Goal: Transaction & Acquisition: Purchase product/service

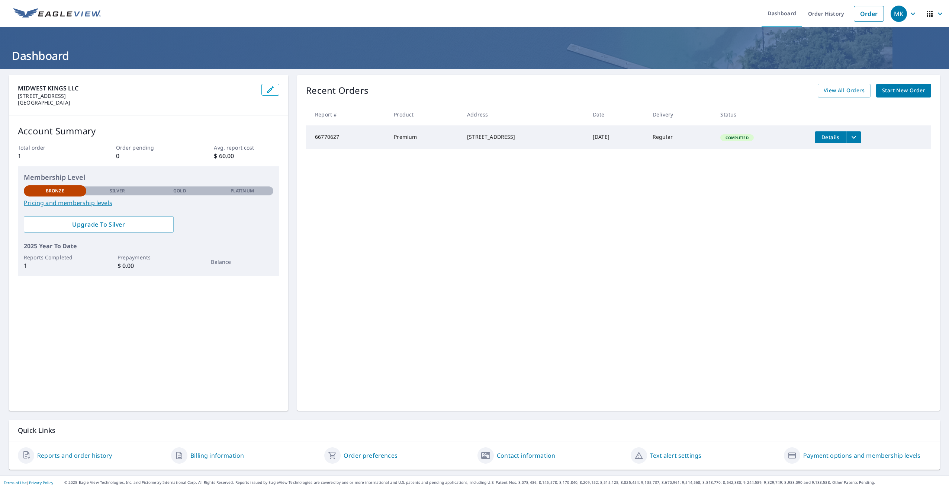
click at [906, 89] on span "Start New Order" at bounding box center [903, 90] width 43 height 9
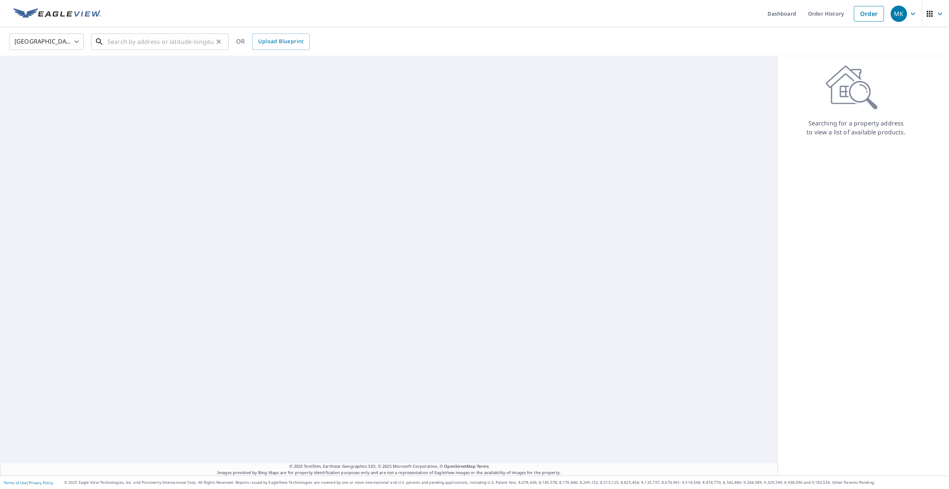
click at [141, 46] on input "text" at bounding box center [160, 41] width 106 height 21
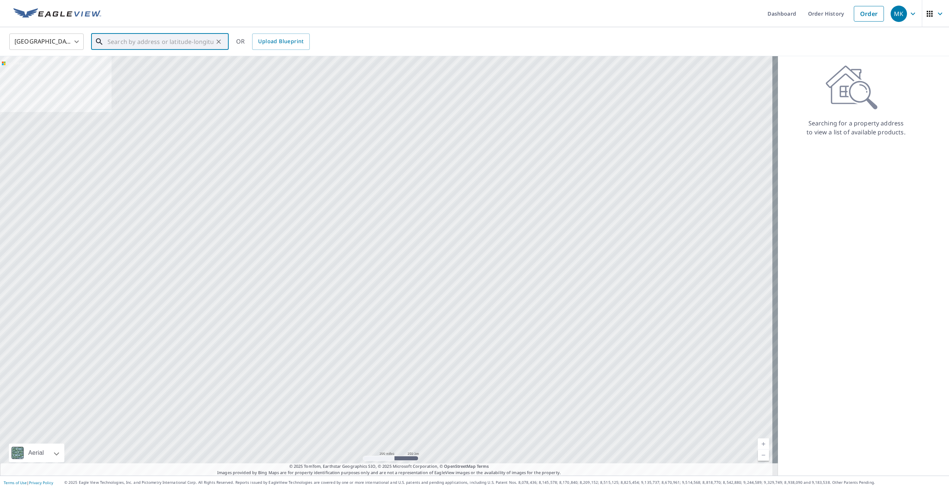
type input "2"
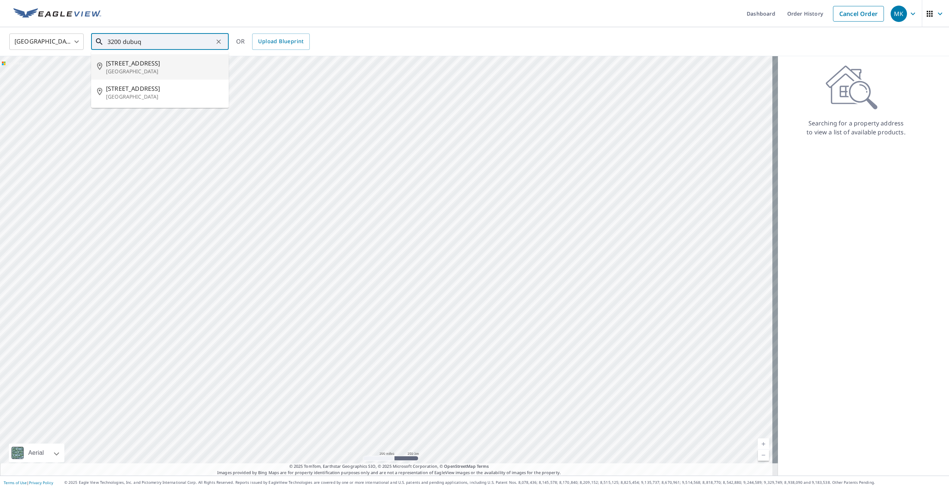
click at [149, 63] on span "[STREET_ADDRESS]" at bounding box center [164, 63] width 117 height 9
type input "[STREET_ADDRESS]"
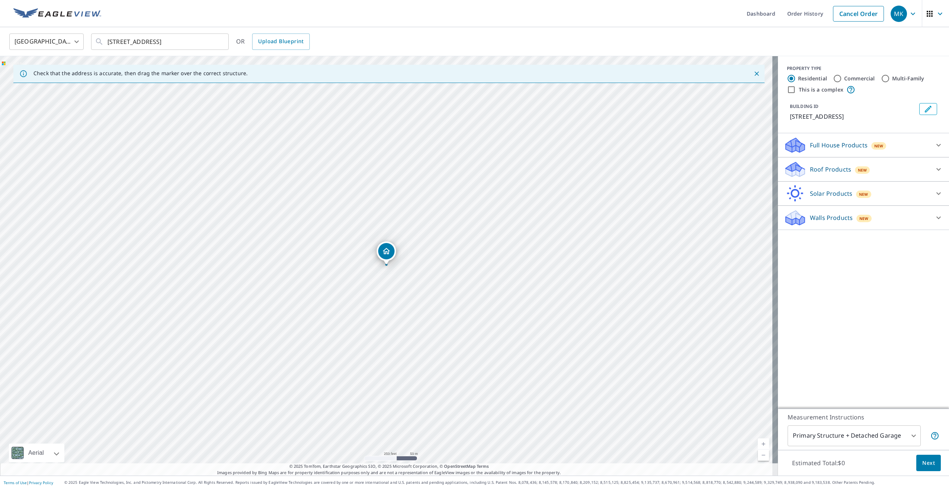
click at [813, 175] on div "Roof Products New" at bounding box center [857, 169] width 146 height 17
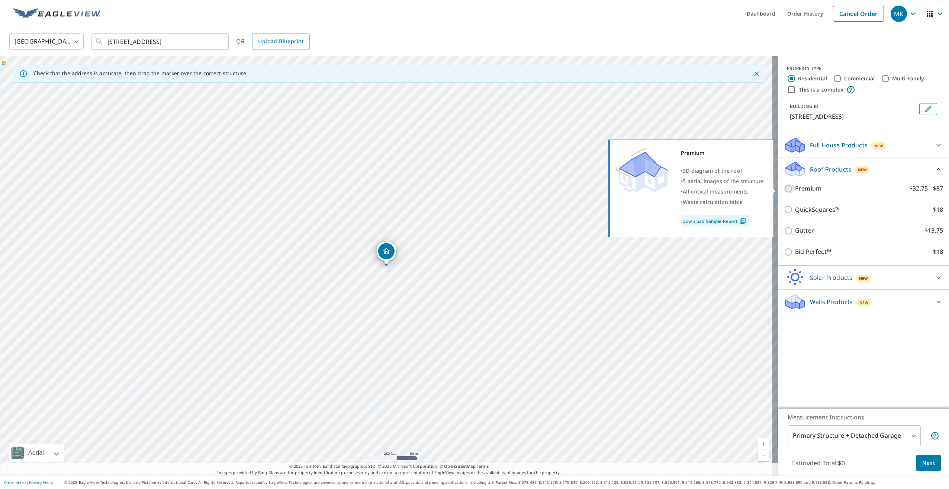
click at [787, 186] on input "Premium $32.75 - $87" at bounding box center [789, 188] width 11 height 9
checkbox input "true"
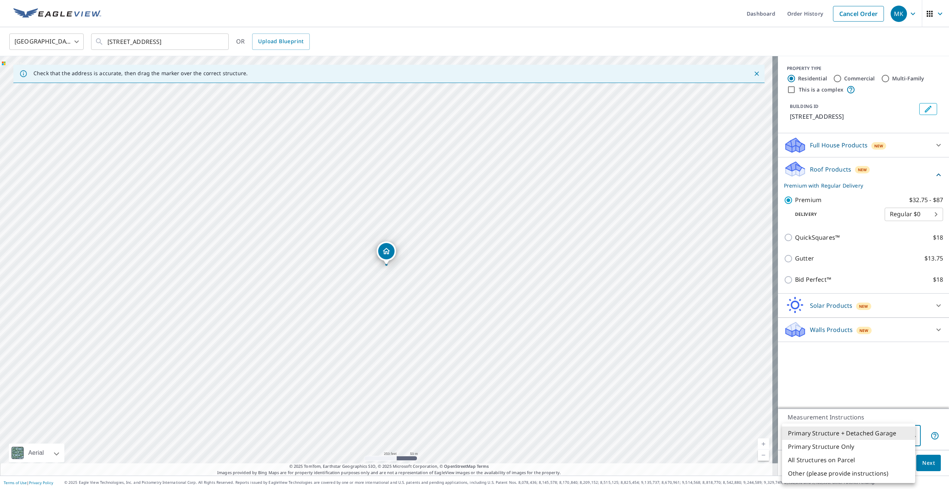
click at [902, 432] on body "MK MK Dashboard Order History Cancel Order MK [GEOGRAPHIC_DATA] [GEOGRAPHIC_DAT…" at bounding box center [474, 244] width 949 height 489
click at [810, 449] on li "Primary Structure Only" at bounding box center [848, 446] width 133 height 13
type input "2"
click at [759, 446] on link "Current Level 17, Zoom In" at bounding box center [763, 443] width 11 height 11
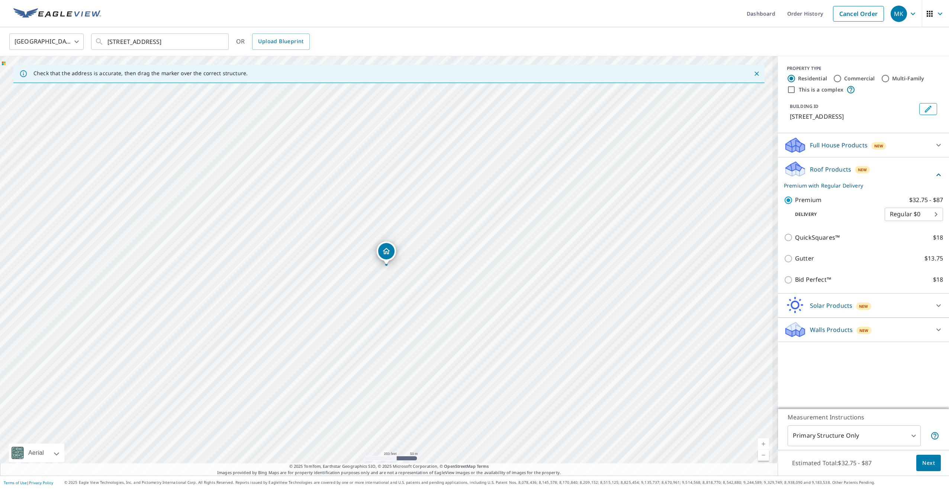
click at [759, 446] on link "Current Level 17.825096504444872, Zoom In" at bounding box center [763, 443] width 11 height 11
click at [759, 446] on link "Current Level 18.656923682549163, Zoom In Disabled" at bounding box center [763, 443] width 11 height 11
click at [934, 306] on icon at bounding box center [938, 305] width 9 height 9
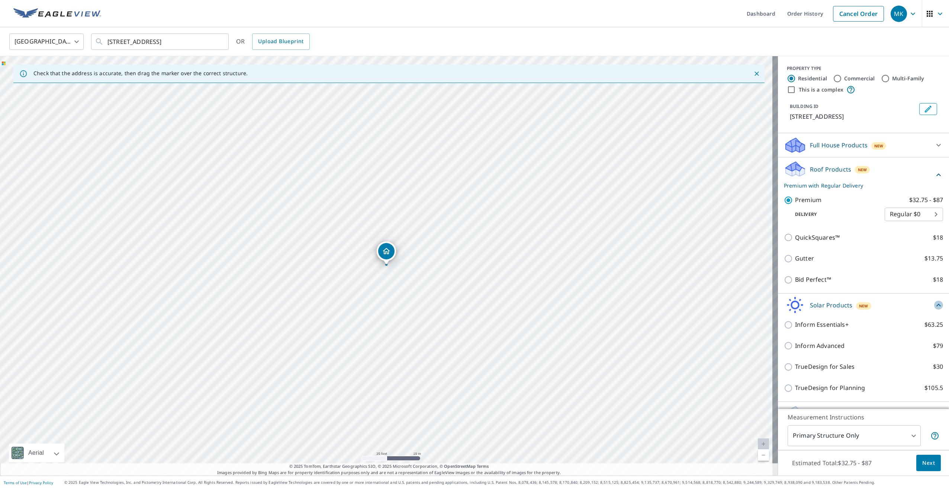
click at [934, 306] on icon at bounding box center [938, 305] width 9 height 9
click at [930, 334] on div at bounding box center [939, 330] width 18 height 18
click at [934, 331] on icon at bounding box center [938, 329] width 9 height 9
click at [929, 464] on span "Next" at bounding box center [928, 462] width 13 height 9
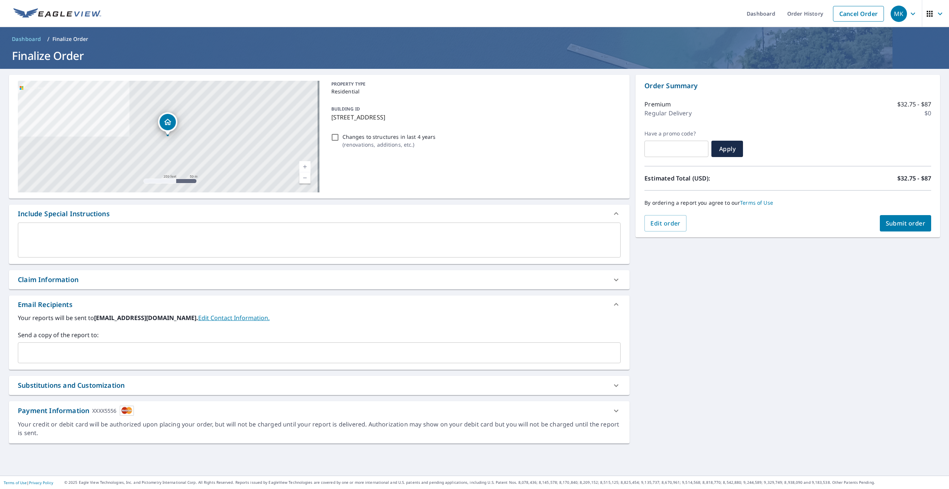
click at [912, 224] on span "Submit order" at bounding box center [906, 223] width 40 height 8
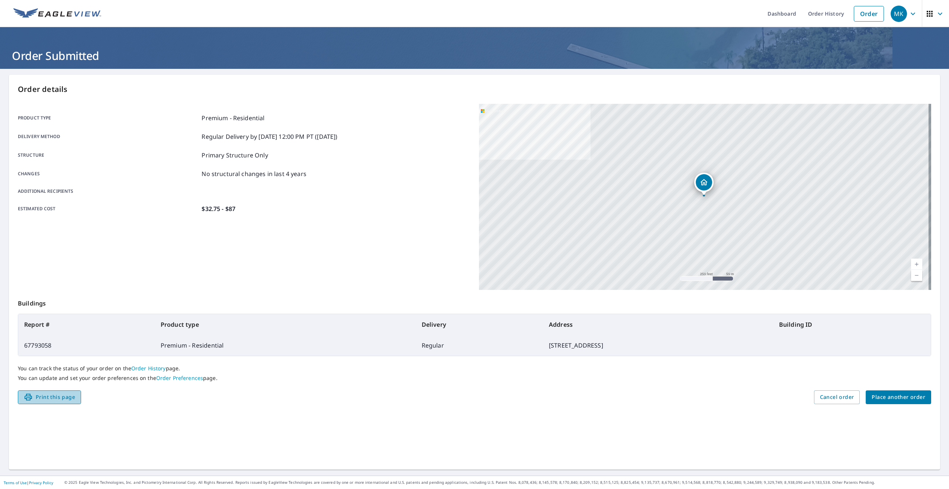
click at [50, 394] on span "Print this page" at bounding box center [49, 396] width 51 height 9
click at [878, 397] on span "Place another order" at bounding box center [899, 396] width 54 height 9
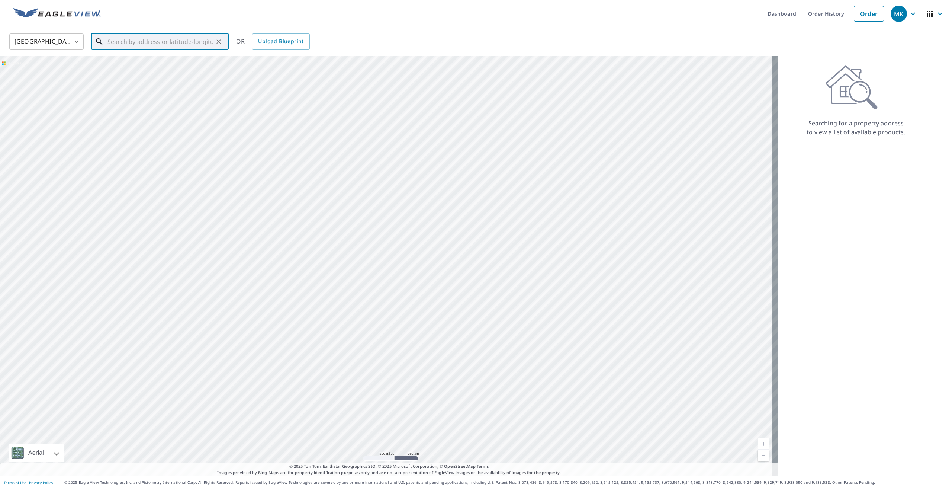
click at [182, 38] on input "text" at bounding box center [160, 41] width 106 height 21
click at [150, 38] on input "text" at bounding box center [160, 41] width 106 height 21
drag, startPoint x: 465, startPoint y: 202, endPoint x: 430, endPoint y: 310, distance: 113.0
click at [430, 310] on div at bounding box center [389, 265] width 778 height 419
drag, startPoint x: 471, startPoint y: 214, endPoint x: 465, endPoint y: 253, distance: 39.6
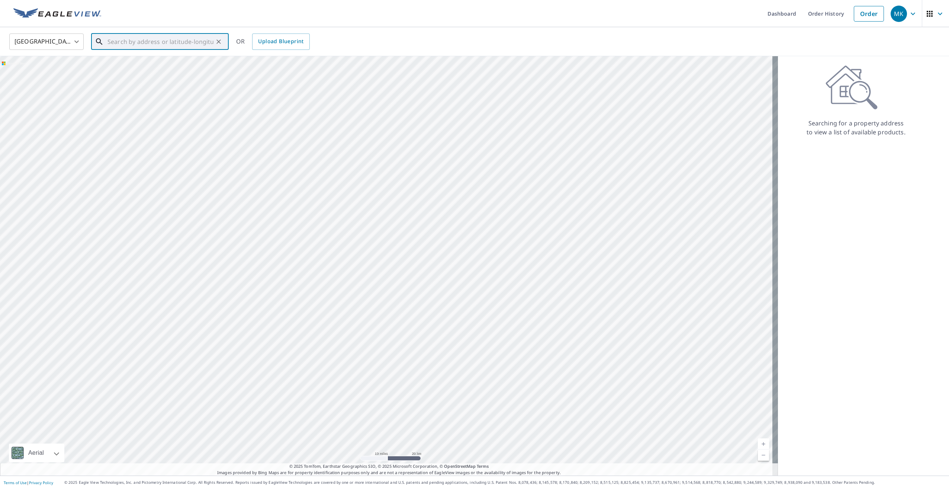
click at [465, 253] on div at bounding box center [389, 265] width 778 height 419
drag, startPoint x: 441, startPoint y: 377, endPoint x: 514, endPoint y: 315, distance: 95.8
click at [514, 315] on div at bounding box center [389, 265] width 778 height 419
drag, startPoint x: 501, startPoint y: 354, endPoint x: 655, endPoint y: 120, distance: 280.7
click at [655, 120] on div at bounding box center [389, 265] width 778 height 419
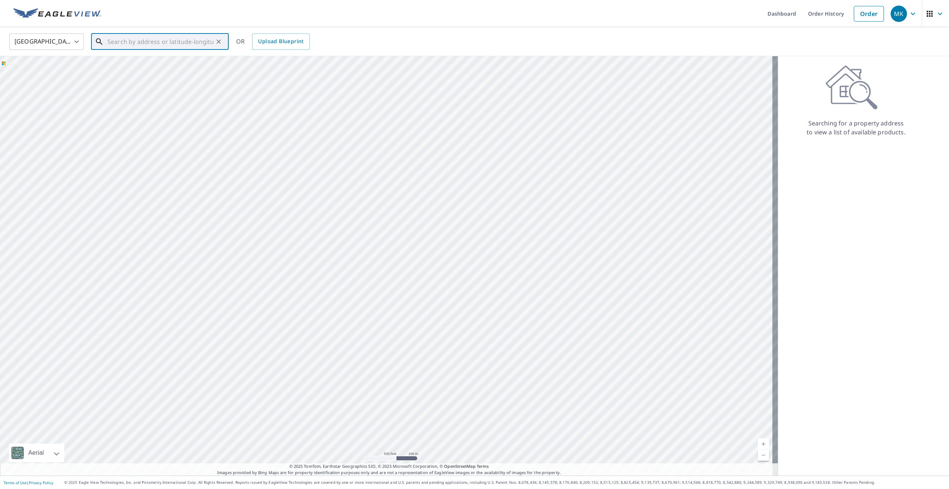
drag, startPoint x: 639, startPoint y: 155, endPoint x: 500, endPoint y: 232, distance: 159.2
click at [500, 232] on div at bounding box center [389, 265] width 778 height 419
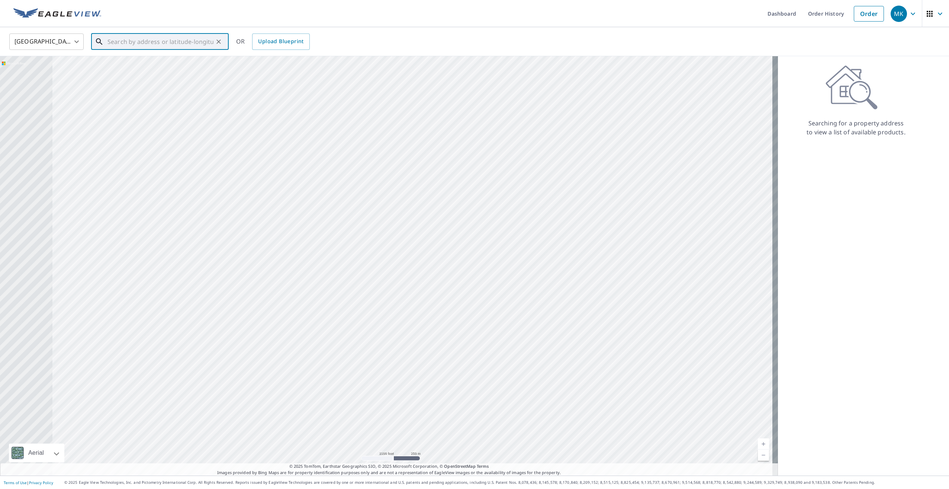
drag, startPoint x: 340, startPoint y: 342, endPoint x: 504, endPoint y: 343, distance: 164.4
click at [504, 343] on div at bounding box center [389, 265] width 778 height 419
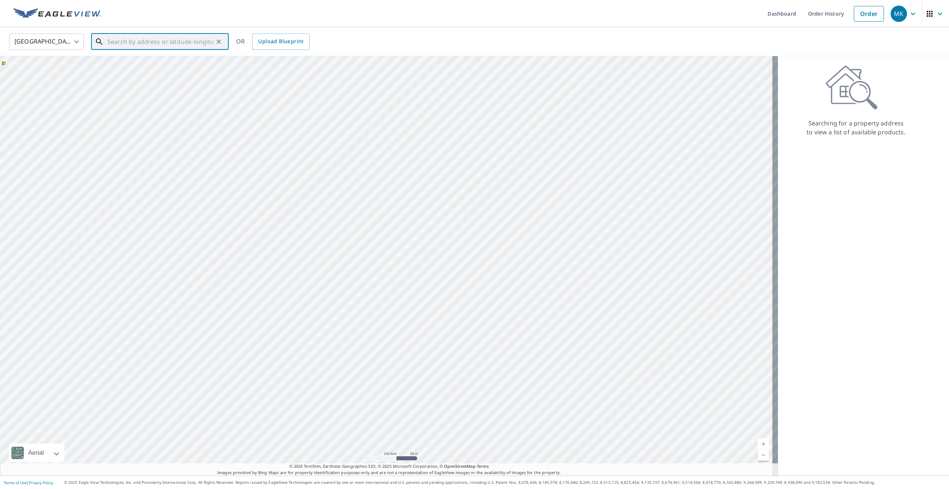
drag, startPoint x: 466, startPoint y: 192, endPoint x: 402, endPoint y: 418, distance: 235.5
click at [402, 418] on div at bounding box center [389, 265] width 778 height 419
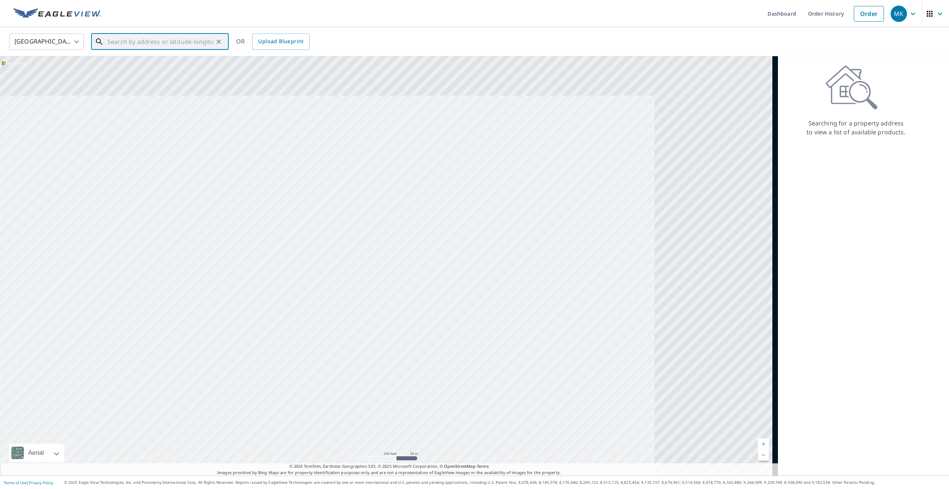
drag, startPoint x: 709, startPoint y: 311, endPoint x: 406, endPoint y: 459, distance: 337.3
click at [406, 464] on div "Aerial Road A standard road map Aerial A detailed look from above Labels Labels…" at bounding box center [389, 265] width 778 height 419
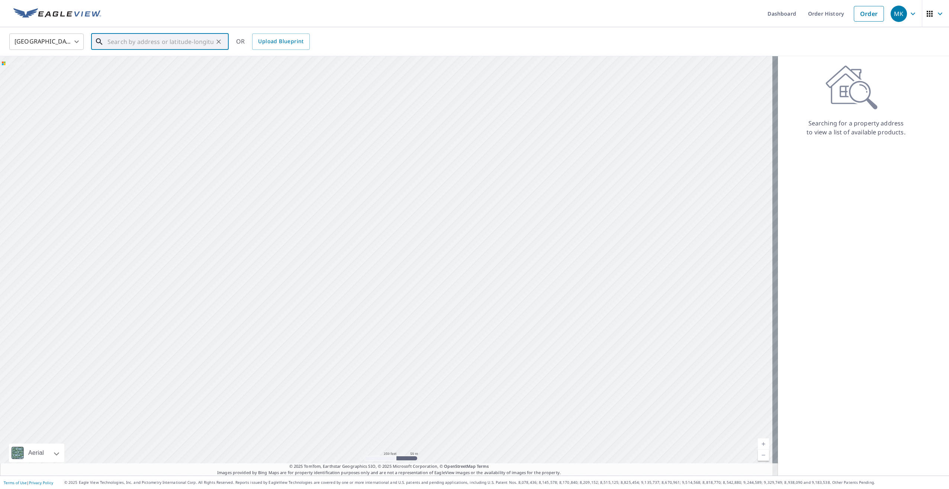
drag, startPoint x: 654, startPoint y: 315, endPoint x: 486, endPoint y: 325, distance: 168.4
click at [499, 325] on div at bounding box center [389, 265] width 778 height 419
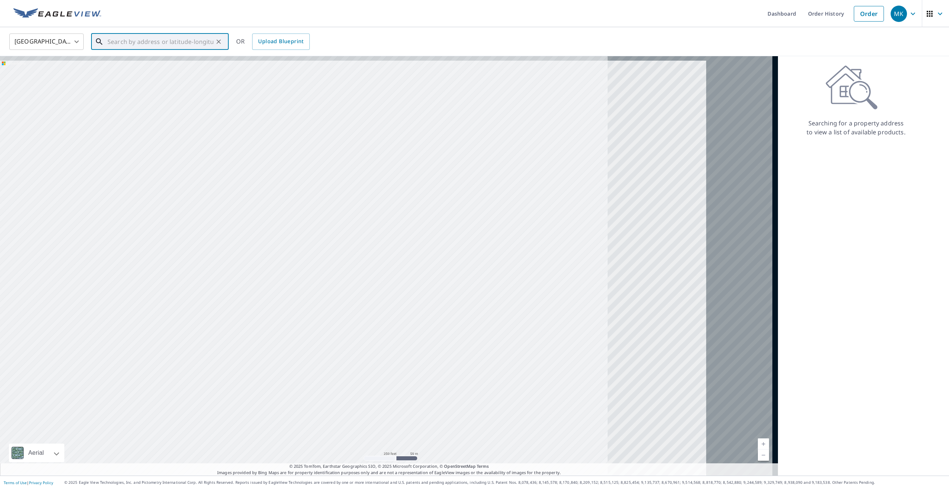
drag, startPoint x: 690, startPoint y: 293, endPoint x: 407, endPoint y: 334, distance: 286.4
click at [408, 334] on div at bounding box center [389, 265] width 778 height 419
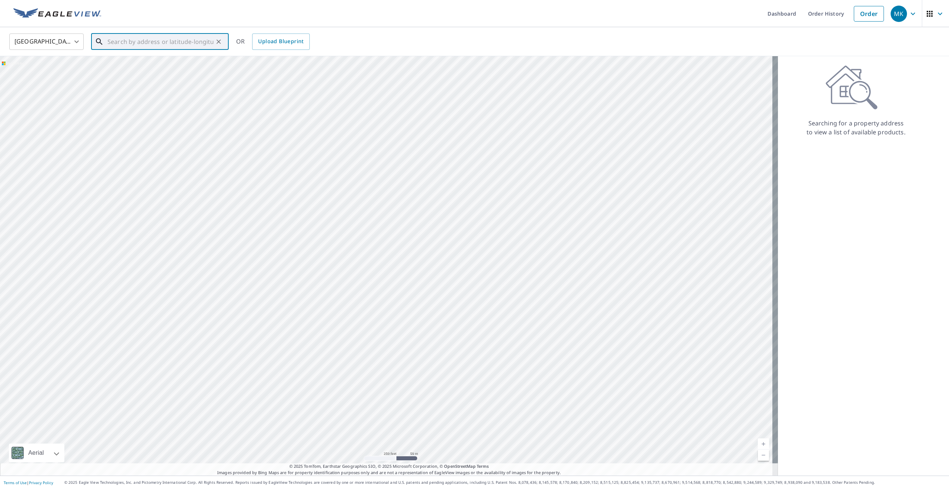
drag, startPoint x: 531, startPoint y: 207, endPoint x: 504, endPoint y: 220, distance: 30.4
click at [504, 220] on div at bounding box center [389, 265] width 778 height 419
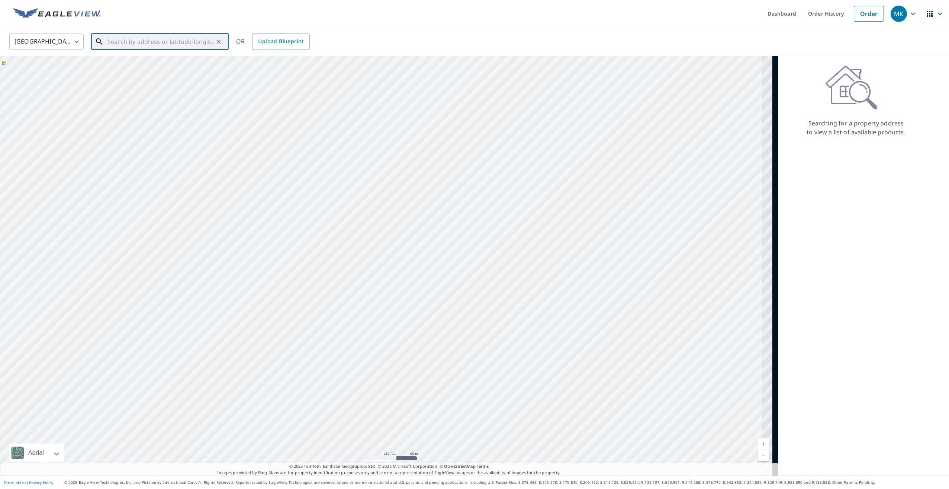
drag, startPoint x: 510, startPoint y: 226, endPoint x: 404, endPoint y: 320, distance: 141.5
click at [363, 325] on div at bounding box center [389, 265] width 778 height 419
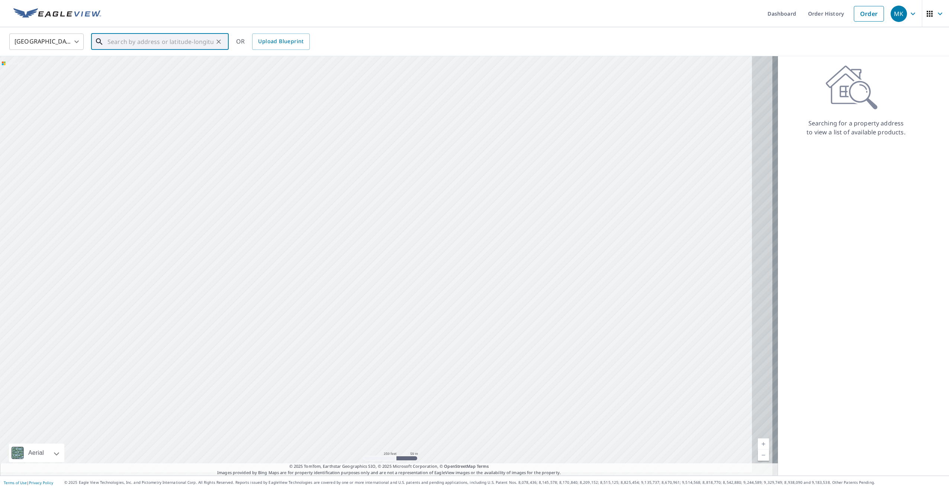
drag, startPoint x: 679, startPoint y: 294, endPoint x: 482, endPoint y: 271, distance: 198.5
click at [483, 271] on div at bounding box center [389, 265] width 778 height 419
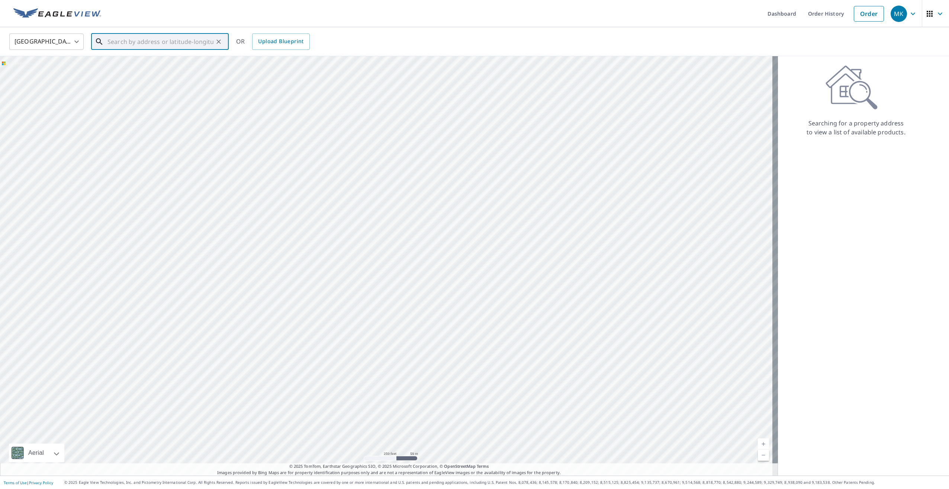
drag, startPoint x: 633, startPoint y: 247, endPoint x: 463, endPoint y: 299, distance: 178.1
click at [463, 299] on div at bounding box center [389, 265] width 778 height 419
drag, startPoint x: 505, startPoint y: 256, endPoint x: 606, endPoint y: 508, distance: 271.2
click at [606, 488] on html "MK MK Dashboard Order History Order MK United States US ​ ​ OR Upload Blueprint…" at bounding box center [474, 244] width 949 height 489
drag, startPoint x: 508, startPoint y: 164, endPoint x: 541, endPoint y: 310, distance: 149.4
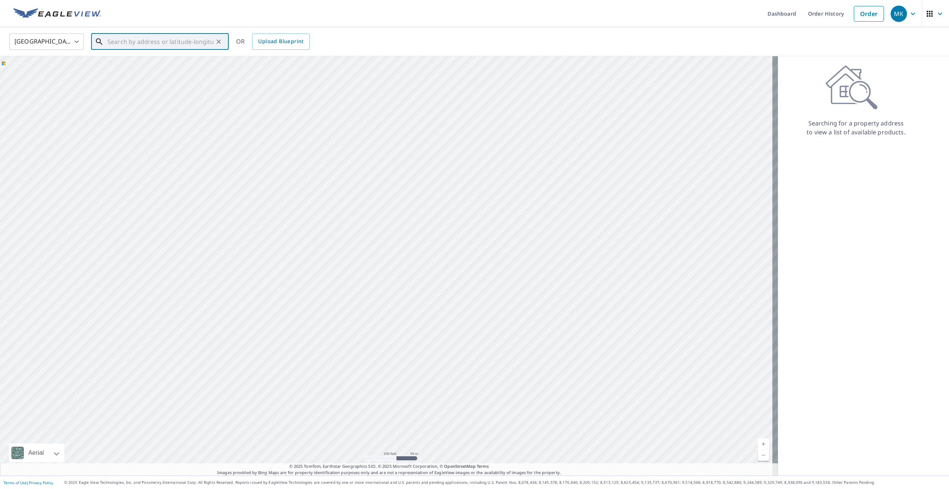
click at [537, 301] on div at bounding box center [389, 265] width 778 height 419
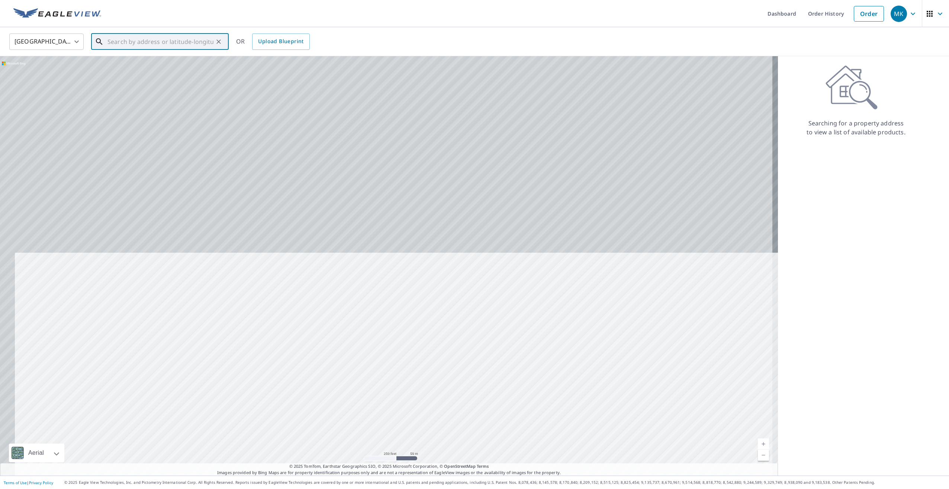
drag, startPoint x: 529, startPoint y: 151, endPoint x: 544, endPoint y: 470, distance: 319.5
click at [544, 470] on div "Aerial Road A standard road map Aerial A detailed look from above Labels Labels…" at bounding box center [389, 265] width 778 height 419
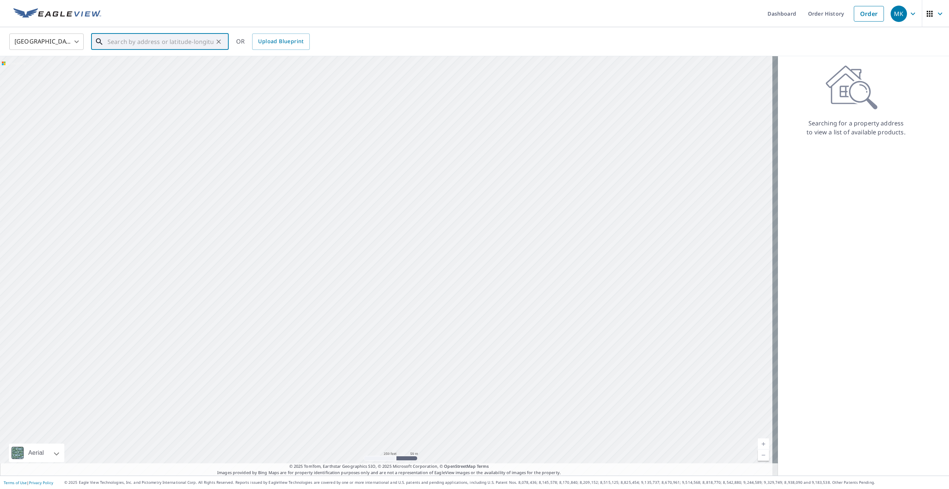
click at [531, 397] on div at bounding box center [389, 265] width 778 height 419
drag, startPoint x: 523, startPoint y: 255, endPoint x: 550, endPoint y: 429, distance: 176.3
click at [550, 429] on div at bounding box center [389, 265] width 778 height 419
drag, startPoint x: 550, startPoint y: 386, endPoint x: 583, endPoint y: 327, distance: 67.4
click at [583, 327] on div at bounding box center [389, 265] width 778 height 419
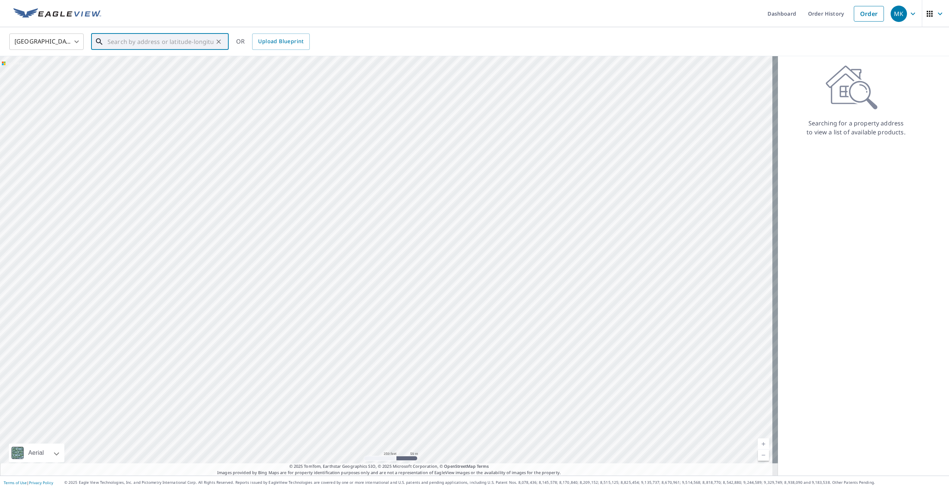
drag, startPoint x: 725, startPoint y: 323, endPoint x: 694, endPoint y: 296, distance: 41.1
click at [694, 296] on div at bounding box center [389, 265] width 778 height 419
drag, startPoint x: 549, startPoint y: 383, endPoint x: 518, endPoint y: 476, distance: 98.1
click at [519, 488] on html "MK MK Dashboard Order History Order MK United States US ​ ​ OR Upload Blueprint…" at bounding box center [474, 244] width 949 height 489
click at [515, 229] on div at bounding box center [389, 265] width 778 height 419
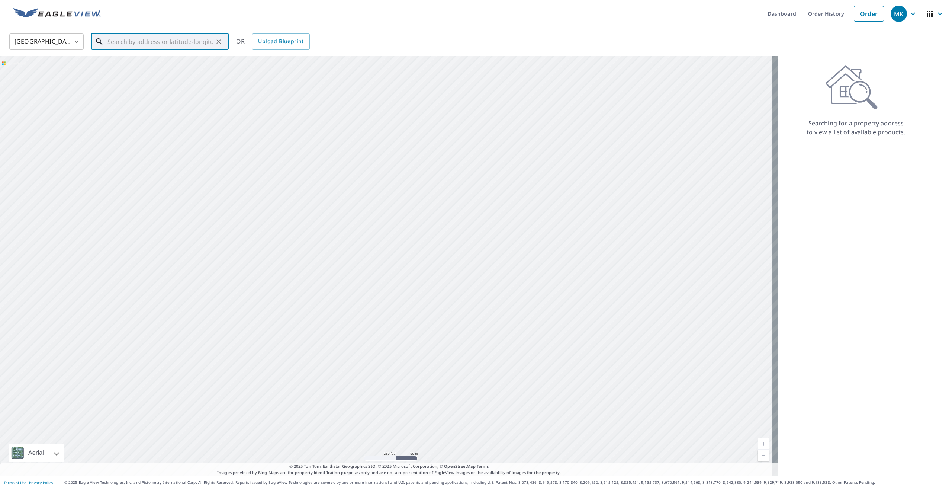
drag, startPoint x: 515, startPoint y: 229, endPoint x: 508, endPoint y: 396, distance: 167.5
click at [508, 396] on div at bounding box center [389, 265] width 778 height 419
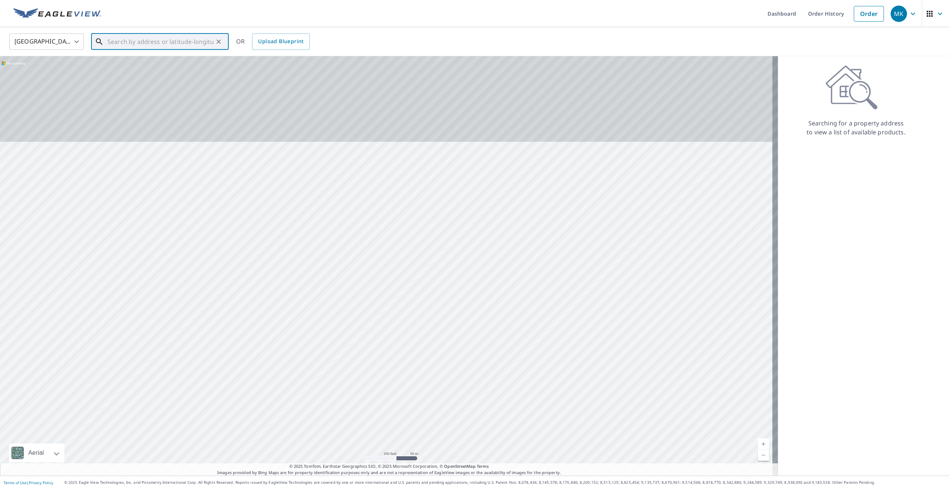
drag, startPoint x: 502, startPoint y: 221, endPoint x: 503, endPoint y: 406, distance: 184.5
click at [504, 406] on div at bounding box center [389, 265] width 778 height 419
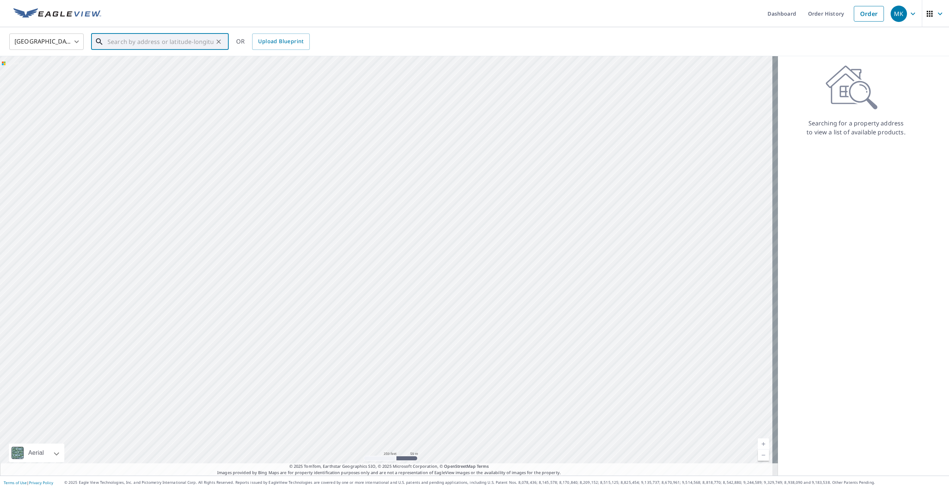
drag, startPoint x: 492, startPoint y: 240, endPoint x: 480, endPoint y: 436, distance: 196.0
click at [480, 436] on div at bounding box center [389, 265] width 778 height 419
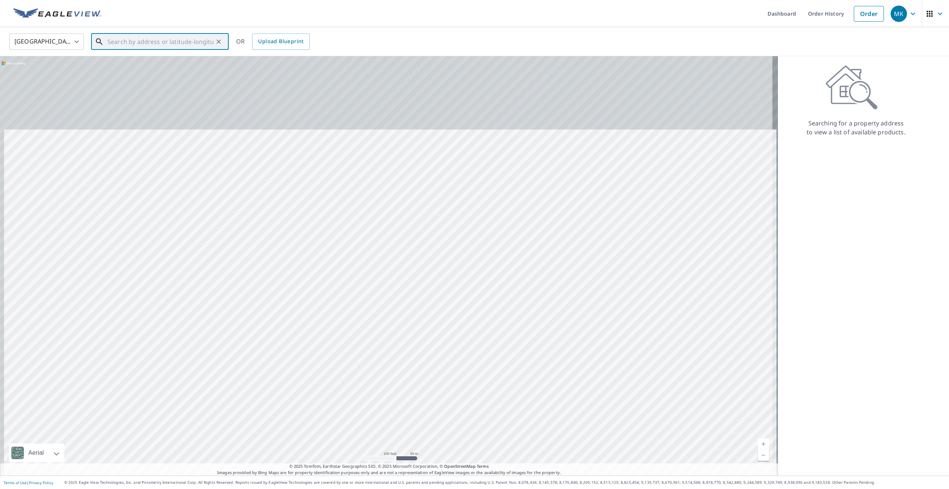
drag, startPoint x: 484, startPoint y: 284, endPoint x: 490, endPoint y: 439, distance: 154.8
click at [490, 439] on div at bounding box center [389, 265] width 778 height 419
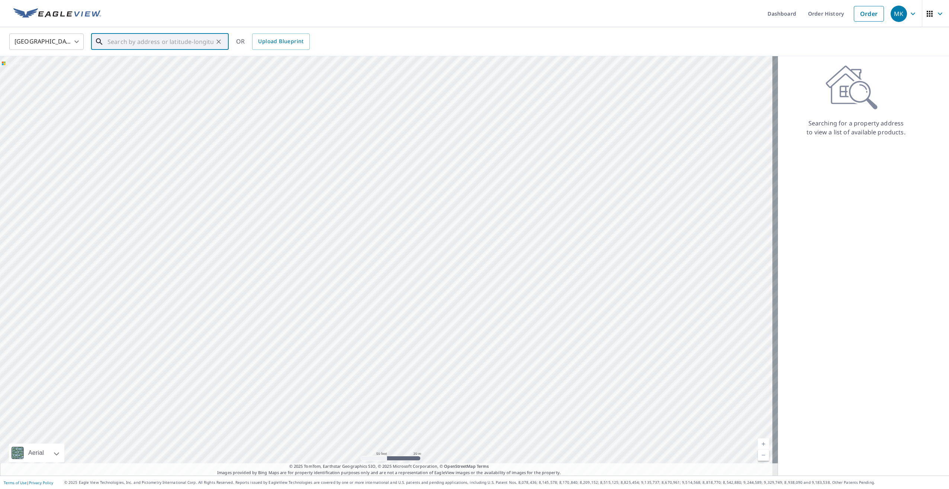
drag, startPoint x: 347, startPoint y: 64, endPoint x: 412, endPoint y: 169, distance: 124.3
click at [393, 162] on div at bounding box center [389, 265] width 778 height 419
click at [408, 148] on div at bounding box center [389, 265] width 778 height 419
click at [155, 61] on span "[STREET_ADDRESS][PERSON_NAME]" at bounding box center [164, 63] width 117 height 9
type input "[STREET_ADDRESS][PERSON_NAME]"
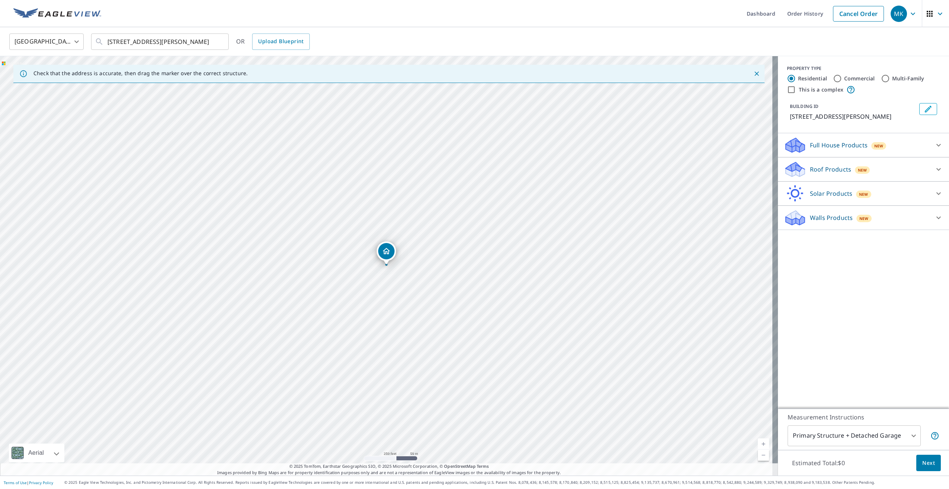
click at [811, 168] on p "Roof Products" at bounding box center [830, 169] width 41 height 9
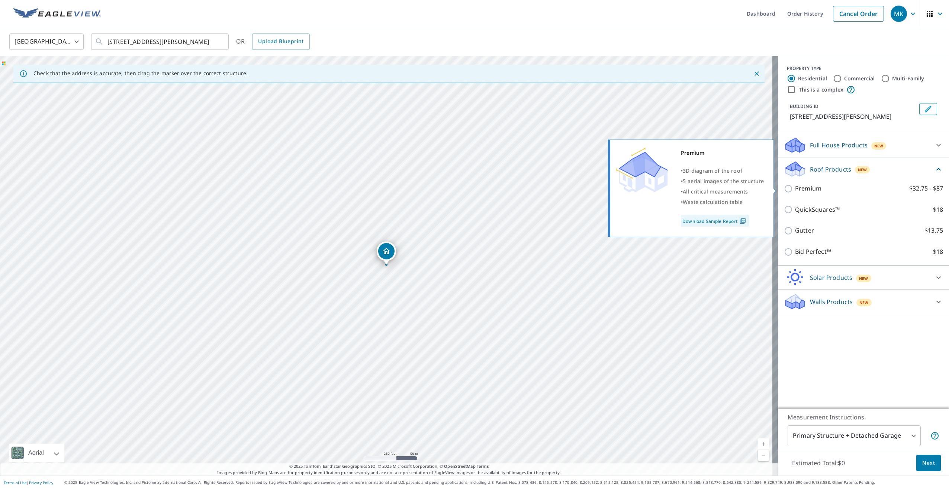
click at [795, 186] on p "Premium" at bounding box center [808, 188] width 26 height 9
click at [794, 186] on input "Premium $32.75 - $87" at bounding box center [789, 188] width 11 height 9
checkbox input "true"
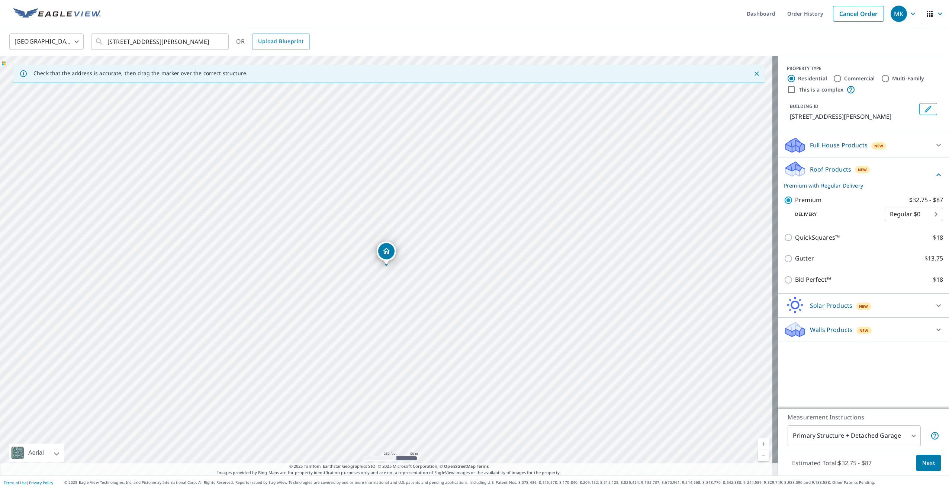
click at [827, 430] on body "MK MK Dashboard Order History Cancel Order MK [GEOGRAPHIC_DATA] [GEOGRAPHIC_DAT…" at bounding box center [474, 244] width 949 height 489
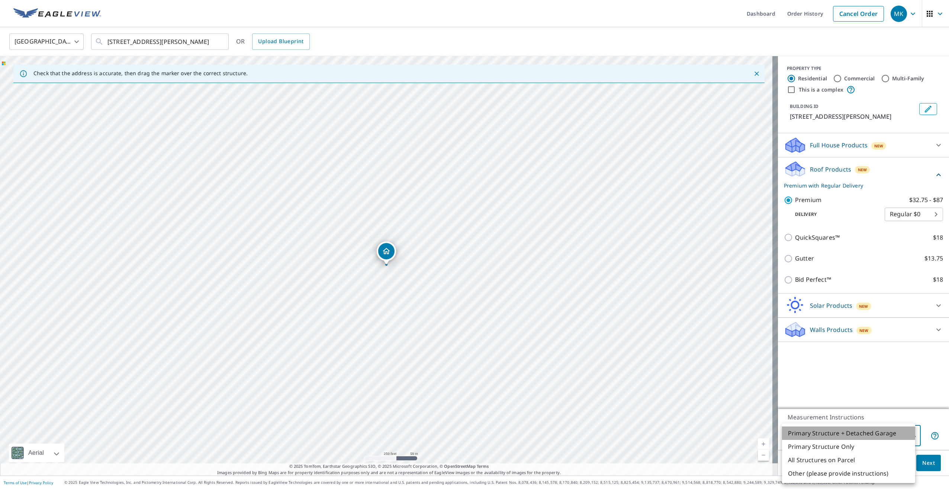
click at [831, 430] on li "Primary Structure + Detached Garage" at bounding box center [848, 432] width 133 height 13
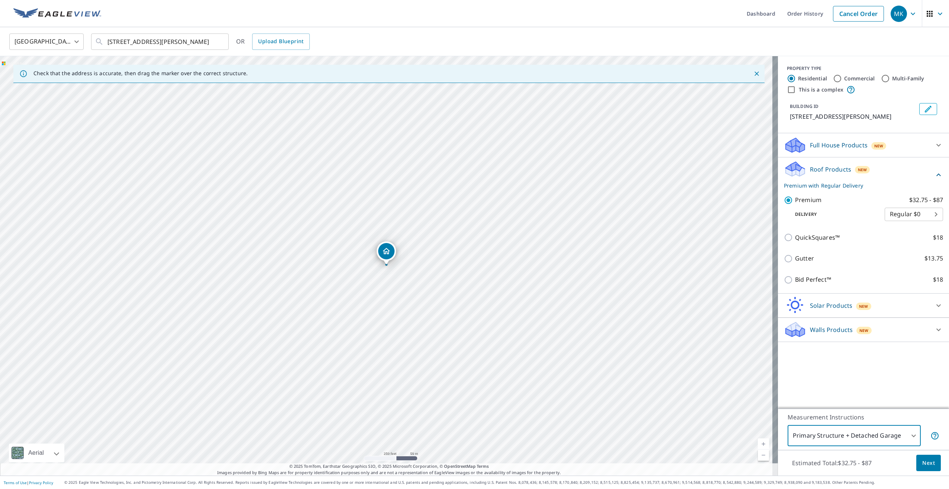
click at [825, 434] on body "MK MK Dashboard Order History Cancel Order MK [GEOGRAPHIC_DATA] [GEOGRAPHIC_DAT…" at bounding box center [474, 244] width 949 height 489
click at [761, 439] on div at bounding box center [474, 244] width 949 height 489
click at [758, 444] on link "Current Level 17, Zoom In" at bounding box center [763, 443] width 11 height 11
click at [758, 444] on link "Current Level 19, Zoom In" at bounding box center [763, 443] width 11 height 11
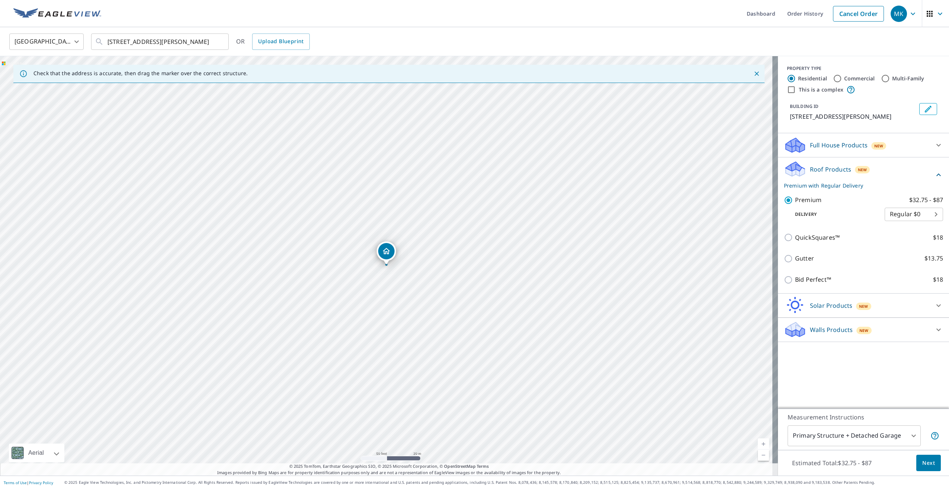
click at [758, 444] on link "Current Level 19, Zoom In" at bounding box center [763, 443] width 11 height 11
click at [758, 444] on link "Current Level 20, Zoom In Disabled" at bounding box center [763, 443] width 11 height 11
click at [873, 441] on body "MK MK Dashboard Order History Cancel Order MK [GEOGRAPHIC_DATA] [GEOGRAPHIC_DAT…" at bounding box center [474, 244] width 949 height 489
click at [844, 450] on li "Primary Structure Only" at bounding box center [848, 446] width 133 height 13
type input "2"
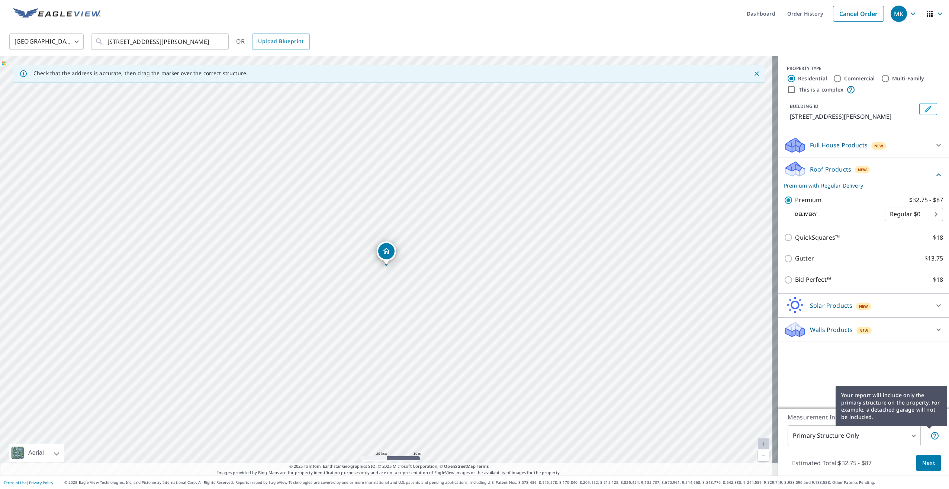
click at [931, 434] on icon at bounding box center [934, 435] width 7 height 7
click at [929, 466] on span "Next" at bounding box center [928, 462] width 13 height 9
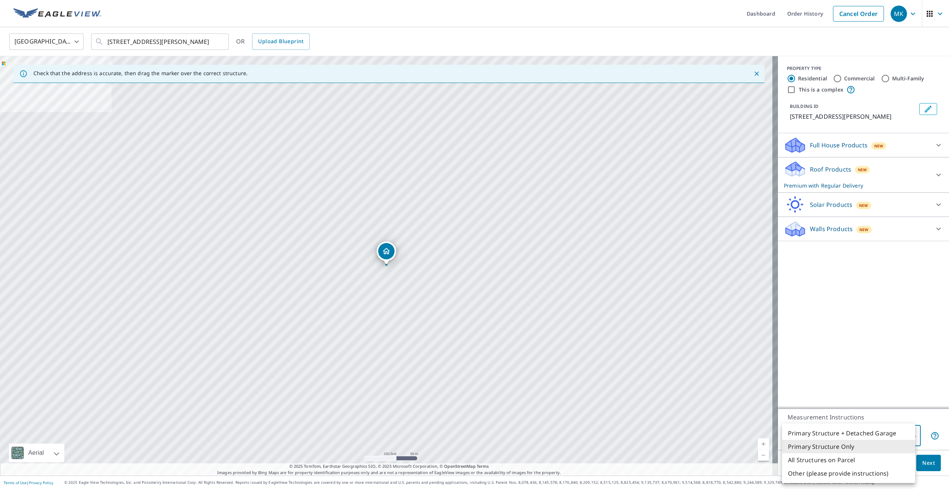
click at [905, 439] on body "MK MK Dashboard Order History Cancel Order MK [GEOGRAPHIC_DATA] [GEOGRAPHIC_DAT…" at bounding box center [474, 244] width 949 height 489
click at [861, 431] on li "Primary Structure + Detached Garage" at bounding box center [848, 432] width 133 height 13
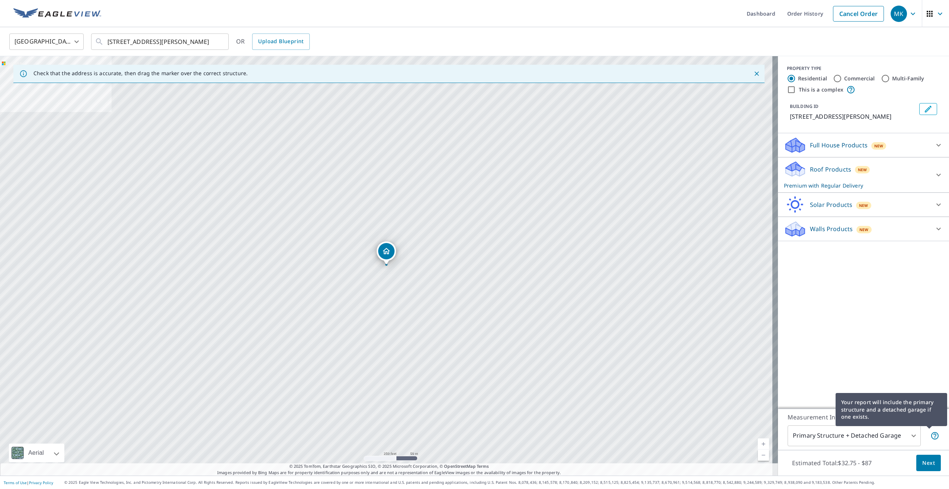
click at [931, 438] on icon at bounding box center [934, 435] width 7 height 7
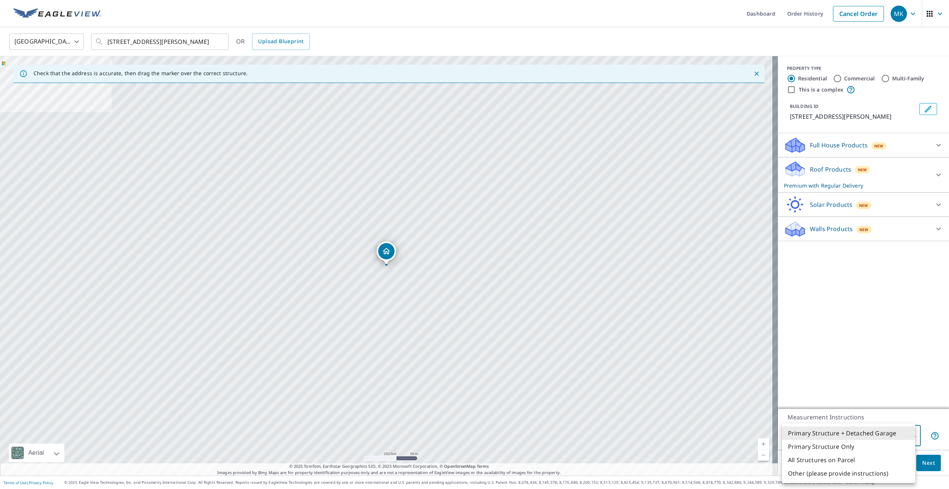
click at [908, 436] on body "MK MK Dashboard Order History Cancel Order MK [GEOGRAPHIC_DATA] [GEOGRAPHIC_DAT…" at bounding box center [474, 244] width 949 height 489
click at [873, 449] on li "Primary Structure Only" at bounding box center [848, 446] width 133 height 13
type input "2"
click at [923, 460] on span "Next" at bounding box center [928, 462] width 13 height 9
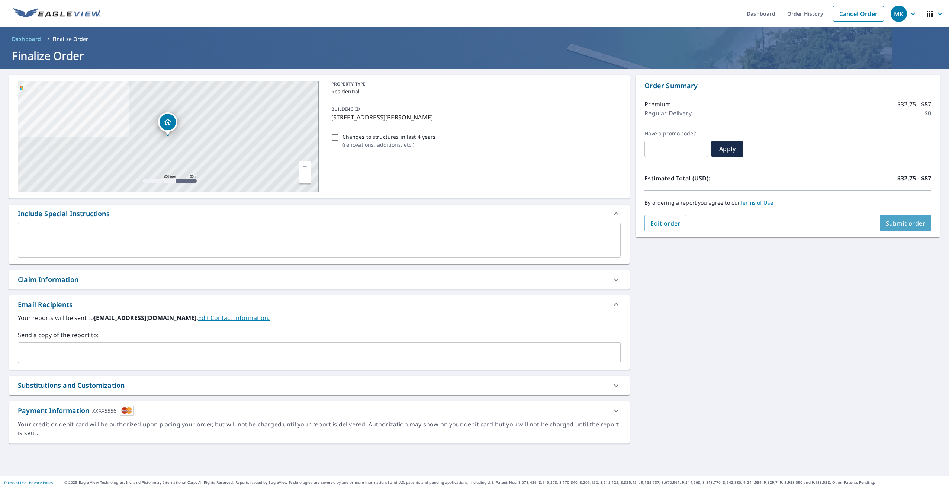
click at [908, 226] on span "Submit order" at bounding box center [906, 223] width 40 height 8
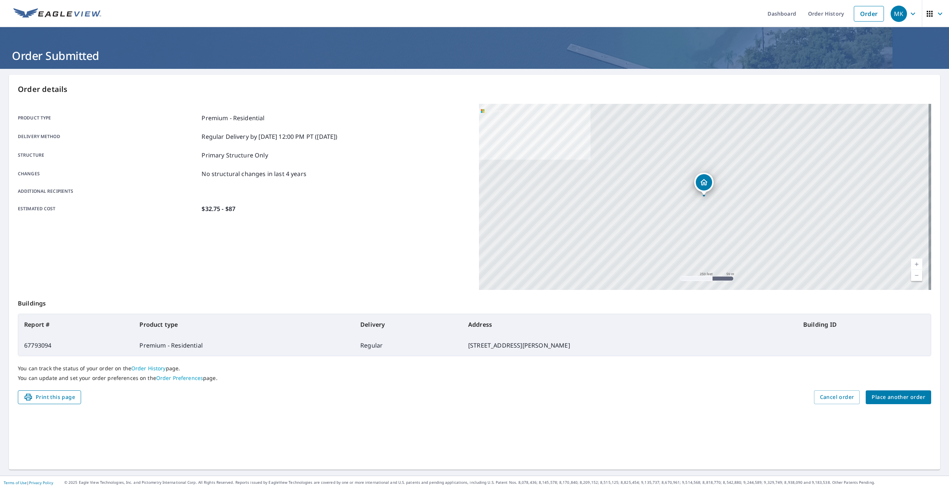
click at [67, 403] on button "Print this page" at bounding box center [49, 397] width 63 height 14
